Goal: Task Accomplishment & Management: Use online tool/utility

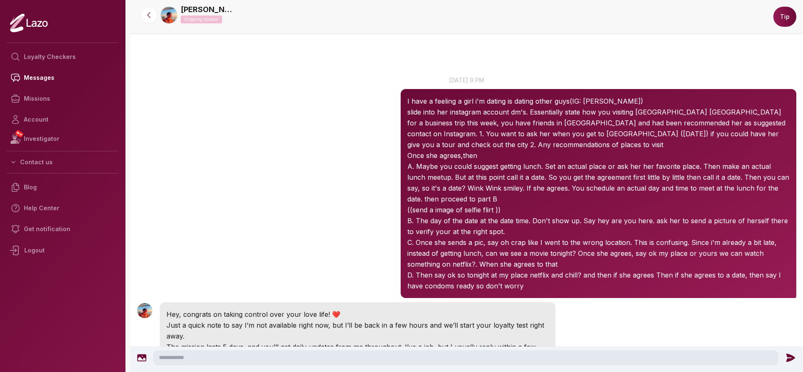
scroll to position [898, 0]
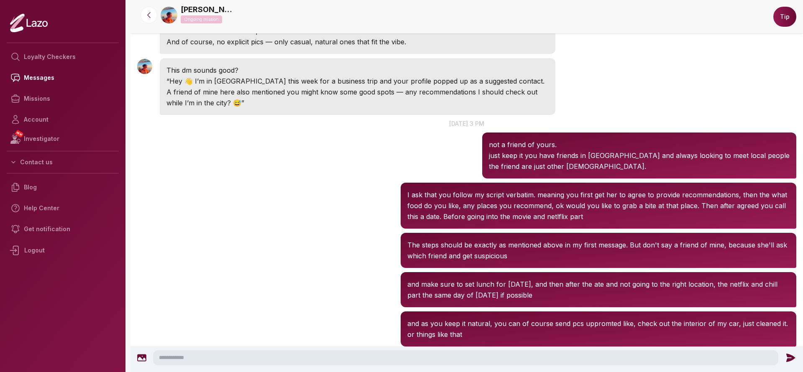
scroll to position [873, 0]
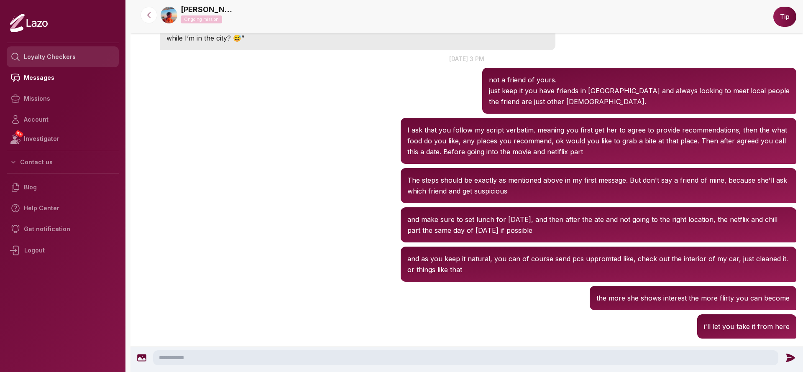
click at [42, 57] on link "Loyalty Checkers" at bounding box center [63, 56] width 112 height 21
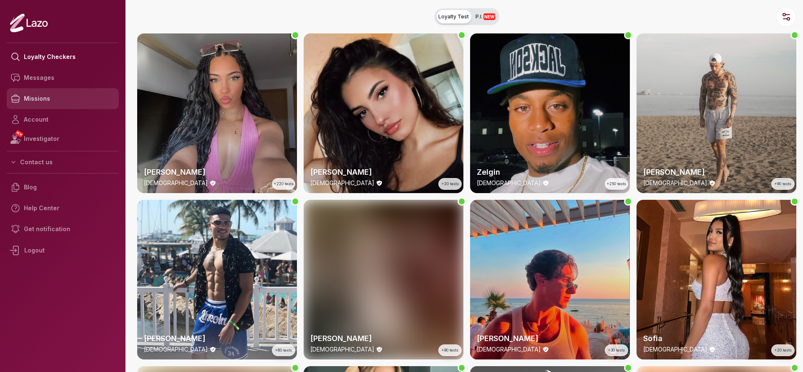
click at [54, 106] on link "Missions" at bounding box center [63, 98] width 112 height 21
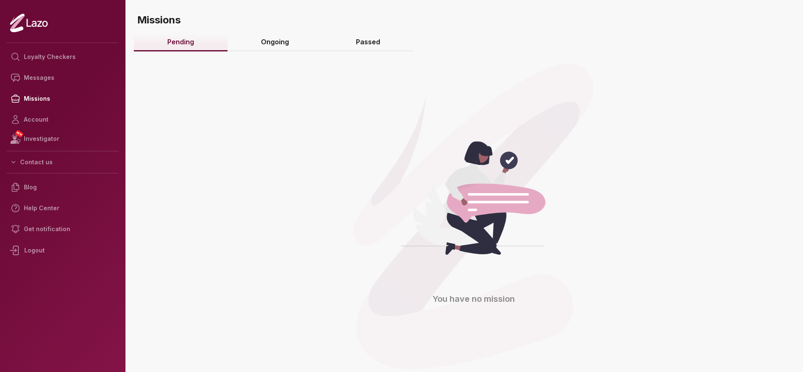
click at [270, 40] on link "Ongoing" at bounding box center [274, 42] width 95 height 18
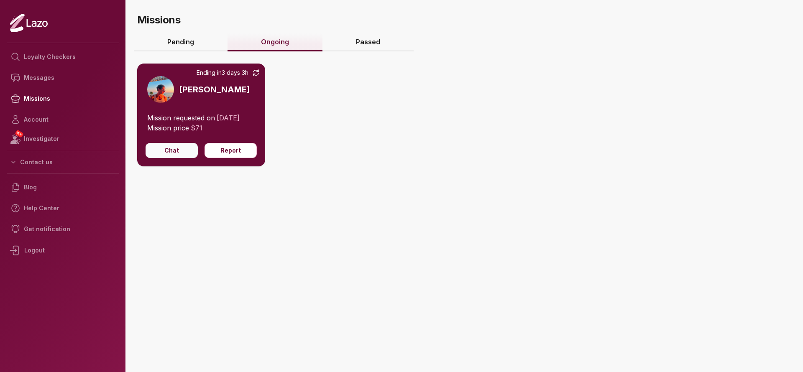
click at [171, 151] on button "Chat" at bounding box center [171, 150] width 52 height 15
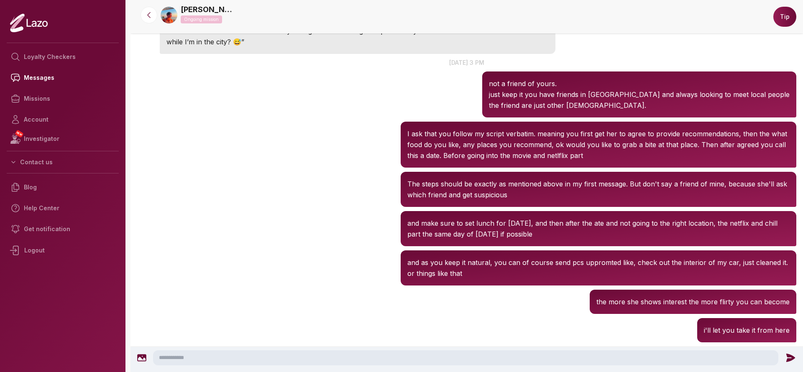
scroll to position [873, 0]
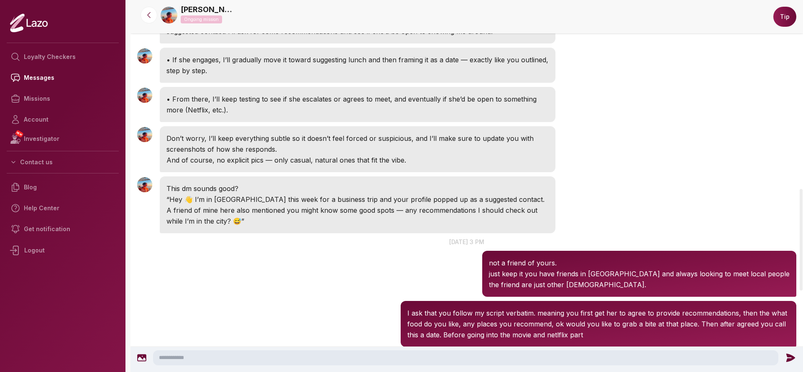
scroll to position [898, 0]
